Goal: Navigation & Orientation: Find specific page/section

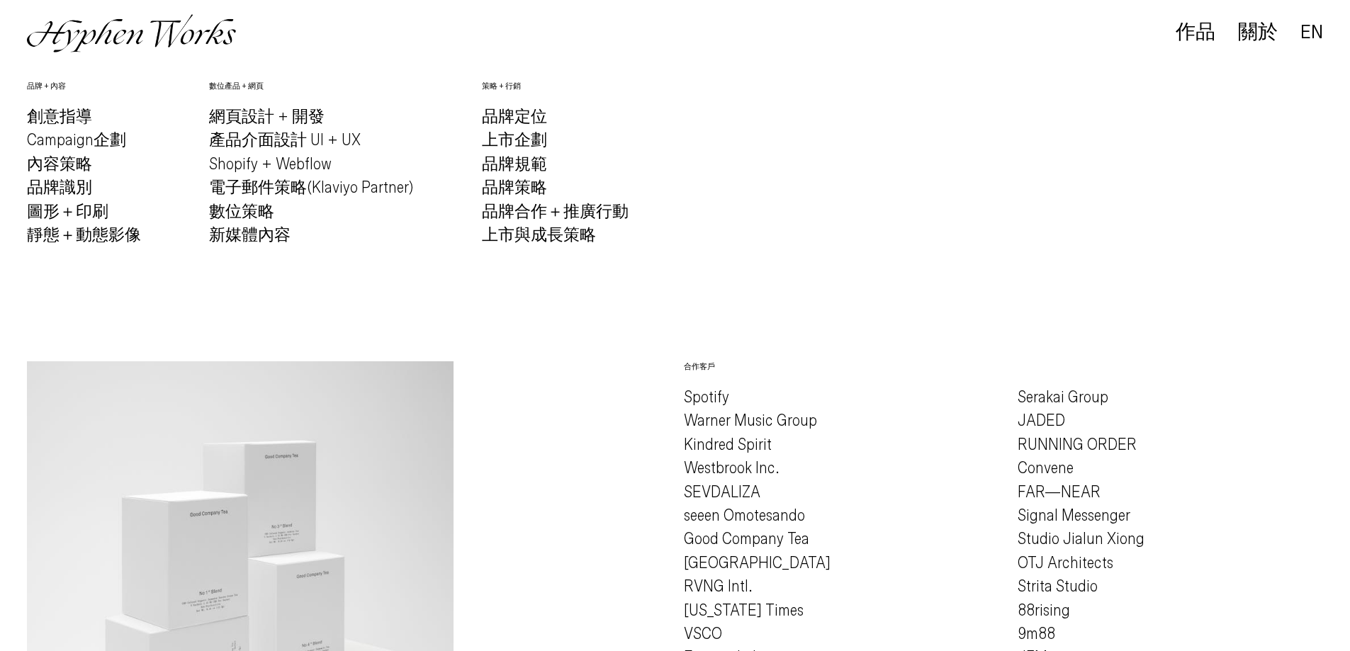
scroll to position [393, 0]
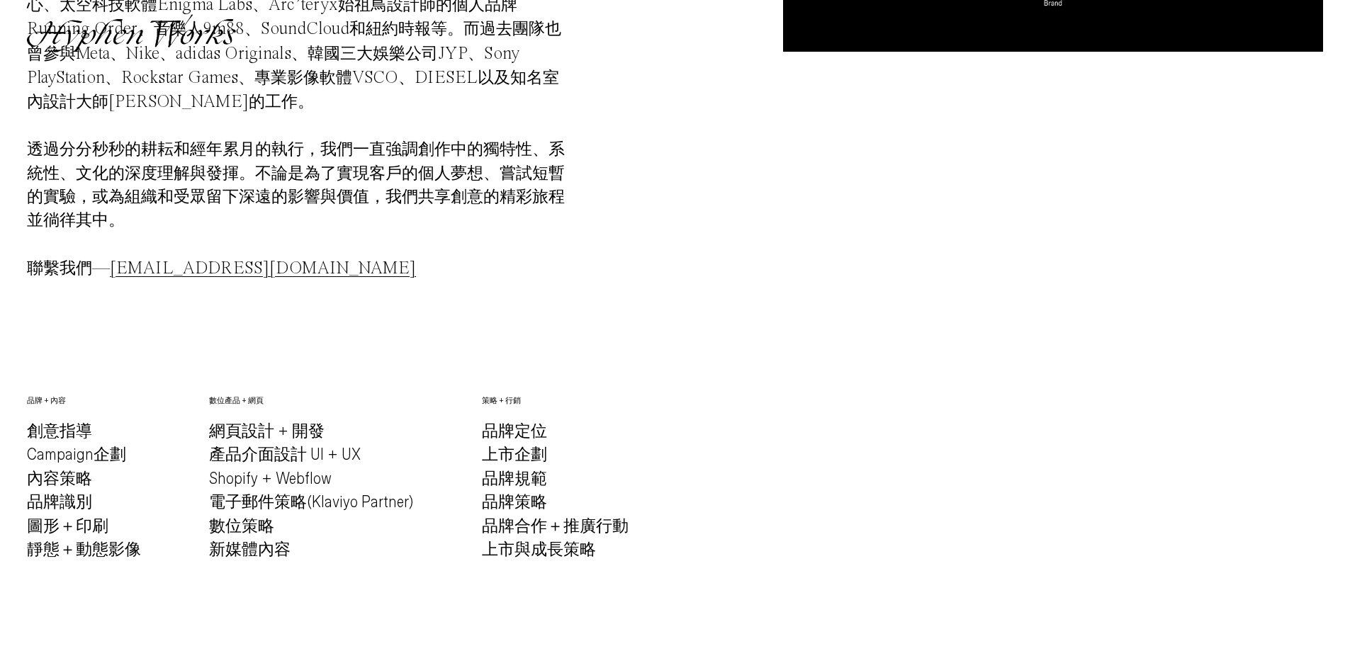
click at [537, 440] on p "品牌定位 上市企劃 品牌規範 品牌策略 品牌合作＋推廣行動 上市與成長策略" at bounding box center [555, 491] width 147 height 142
click at [517, 462] on p "品牌定位 上市企劃 品牌規範 品牌策略 品牌合作＋推廣行動 上市與成長策略" at bounding box center [555, 491] width 147 height 142
click at [520, 490] on p "品牌定位 上市企劃 品牌規範 品牌策略 品牌合作＋推廣行動 上市與成長策略" at bounding box center [555, 491] width 147 height 142
click at [535, 554] on p "品牌定位 上市企劃 品牌規範 品牌策略 品牌合作＋推廣行動 上市與成長策略" at bounding box center [555, 491] width 147 height 142
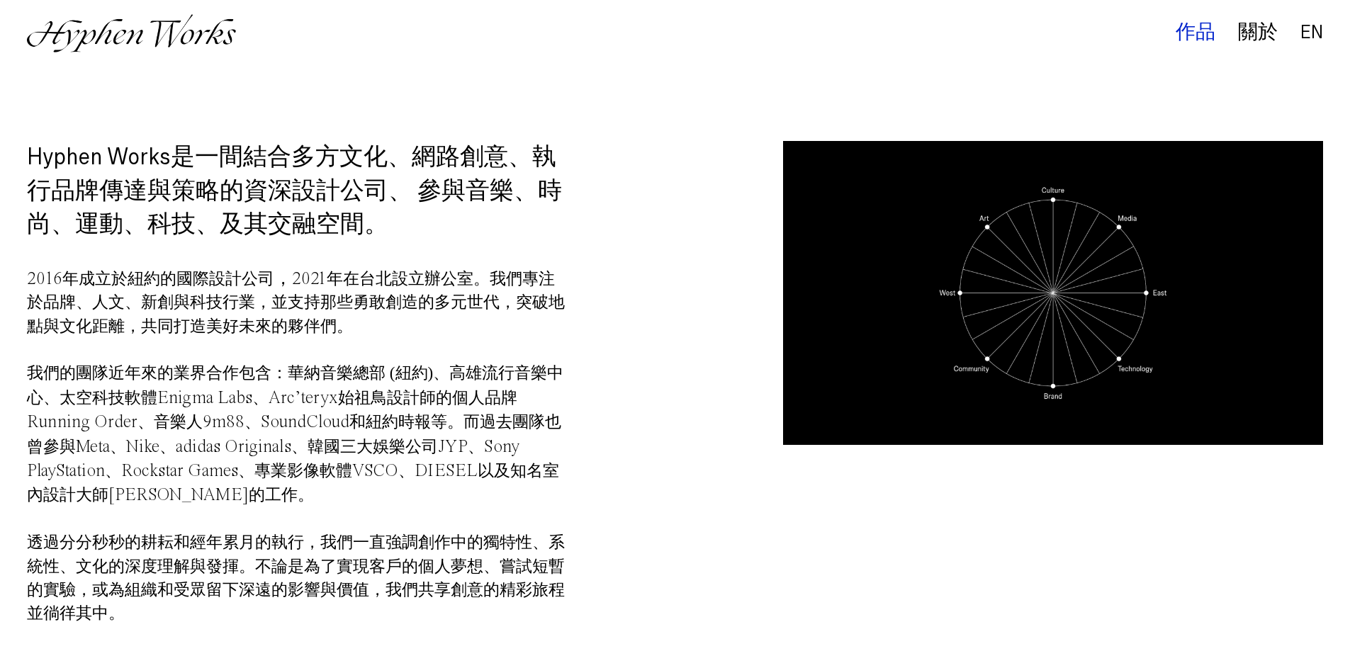
click at [1179, 26] on div "作品" at bounding box center [1196, 33] width 40 height 20
click at [1194, 25] on div "作品" at bounding box center [1196, 33] width 40 height 20
